Goal: Find specific page/section: Find specific page/section

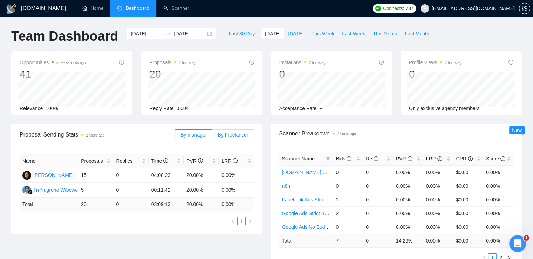
click at [238, 134] on span "By Freelancer" at bounding box center [233, 135] width 31 height 6
click at [212, 136] on input "By Freelancer" at bounding box center [212, 136] width 0 height 0
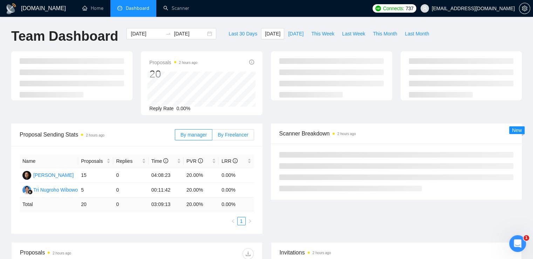
click at [231, 135] on span "By Freelancer" at bounding box center [233, 135] width 31 height 6
click at [212, 136] on input "By Freelancer" at bounding box center [212, 136] width 0 height 0
